Goal: Check status: Check status

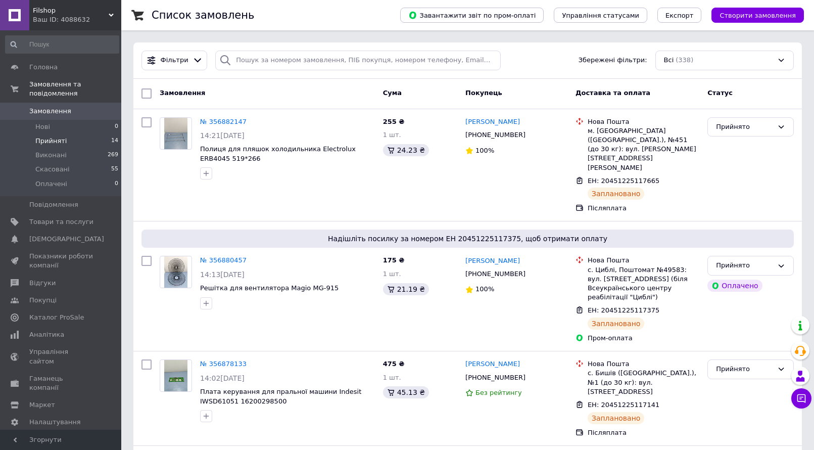
click at [42, 136] on span "Прийняті" at bounding box center [50, 140] width 31 height 9
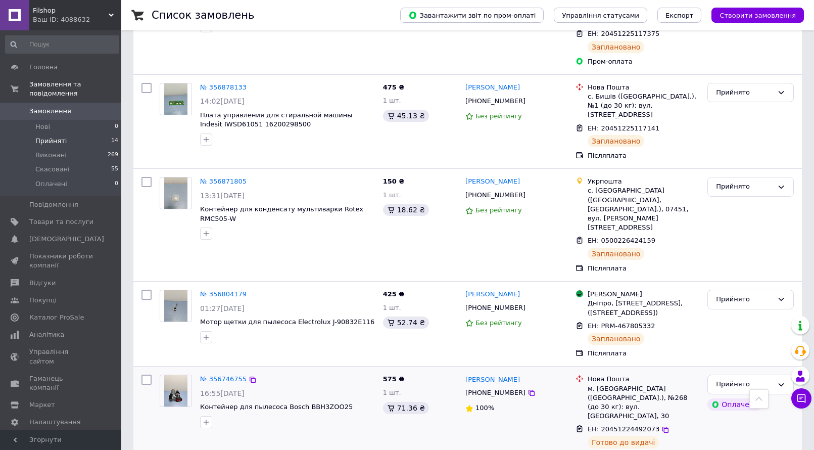
scroll to position [303, 0]
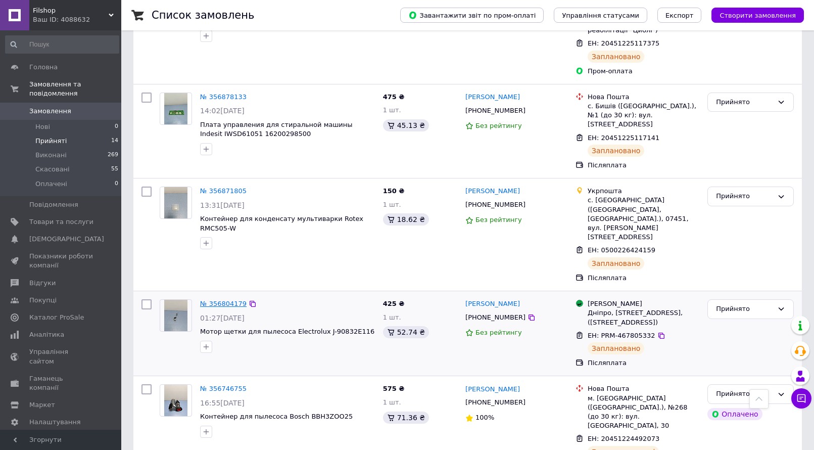
click at [212, 300] on link "№ 356804179" at bounding box center [223, 304] width 46 height 8
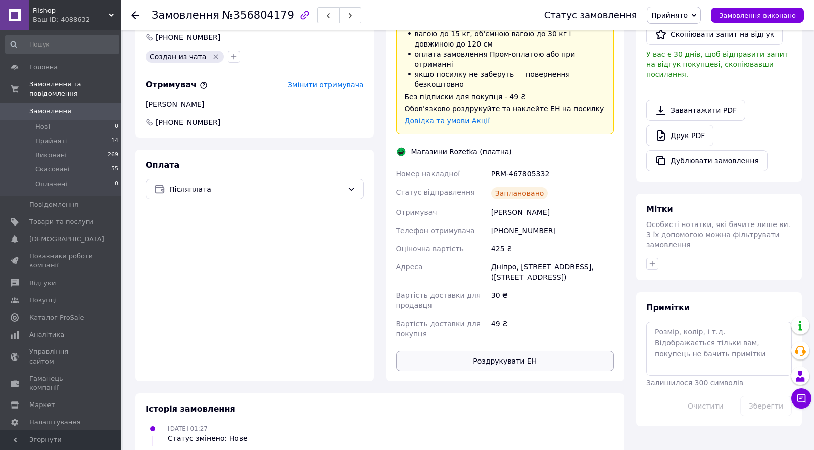
scroll to position [296, 0]
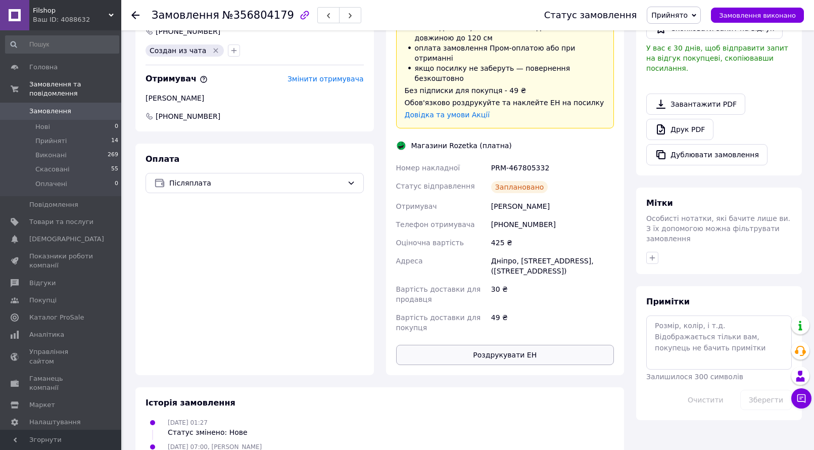
click at [515, 345] on button "Роздрукувати ЕН" at bounding box center [505, 355] width 218 height 20
click at [137, 16] on icon at bounding box center [135, 15] width 8 height 8
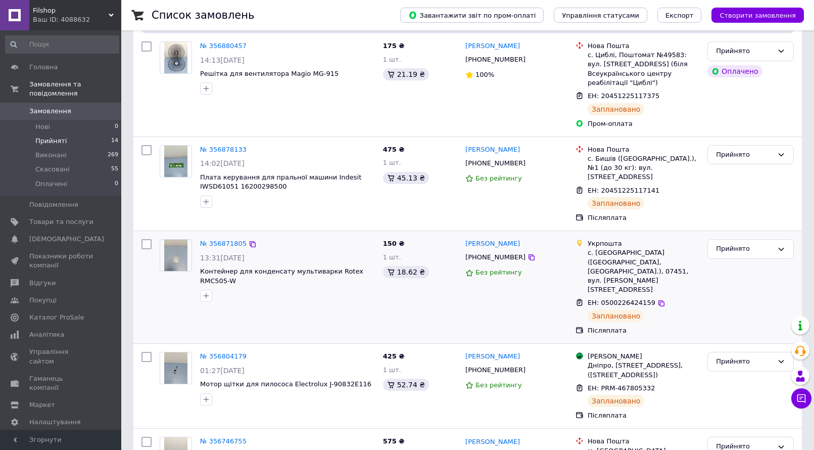
scroll to position [253, 0]
